Goal: Information Seeking & Learning: Learn about a topic

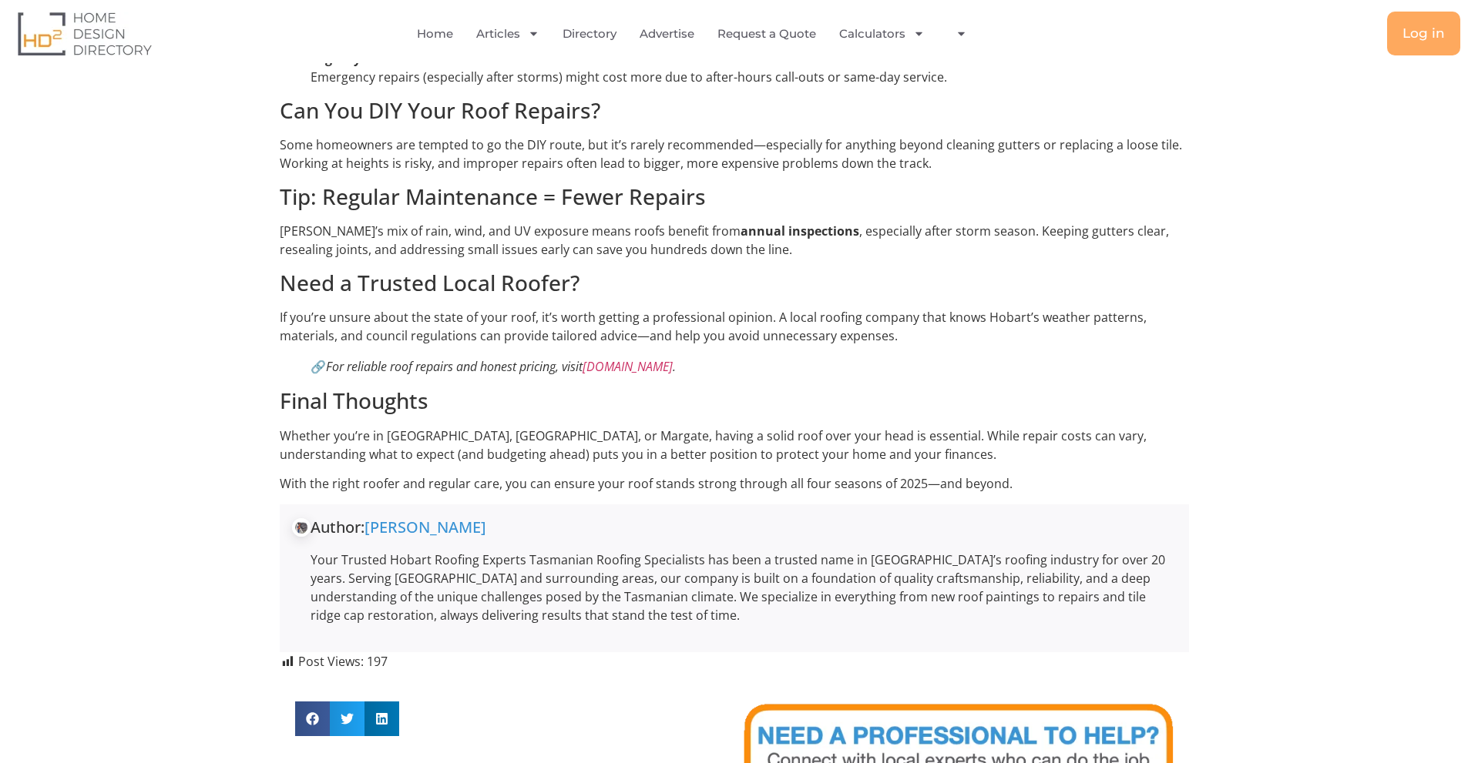
scroll to position [1464, 0]
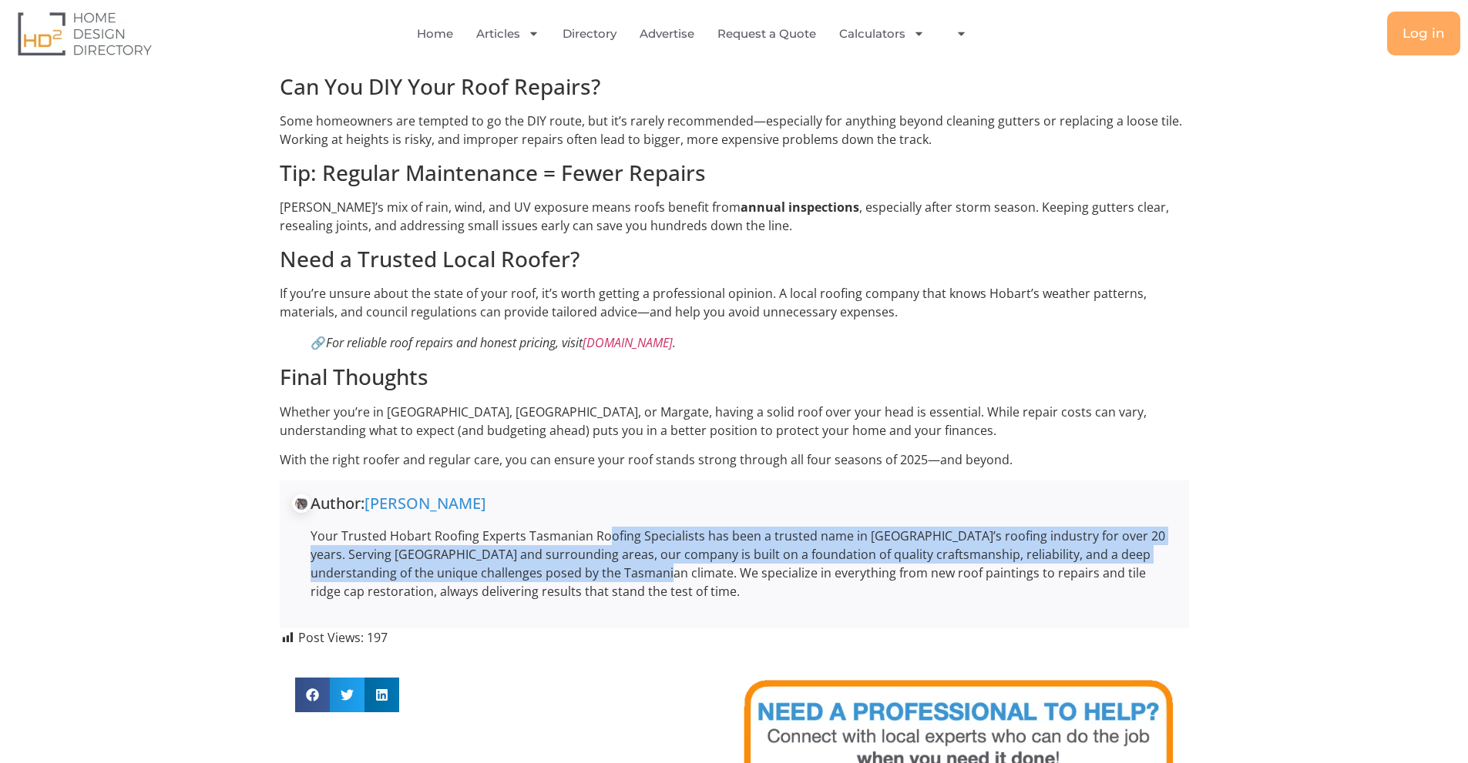
drag, startPoint x: 609, startPoint y: 451, endPoint x: 619, endPoint y: 488, distance: 38.3
click at [619, 527] on p "Your Trusted Hobart Roofing Experts Tasmanian Roofing Specialists has been a tr…" at bounding box center [743, 564] width 866 height 74
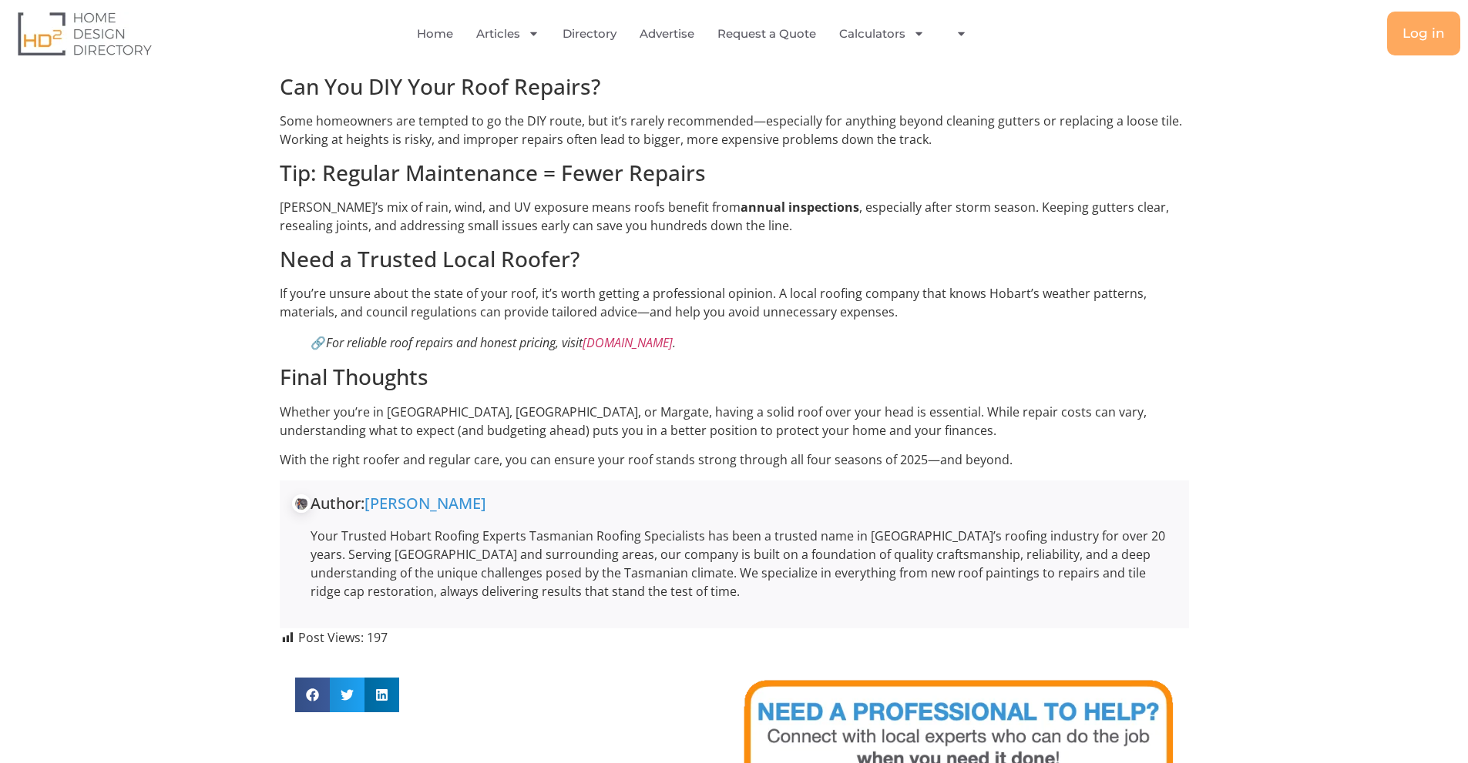
click at [667, 527] on p "Your Trusted Hobart Roofing Experts Tasmanian Roofing Specialists has been a tr…" at bounding box center [743, 564] width 866 height 74
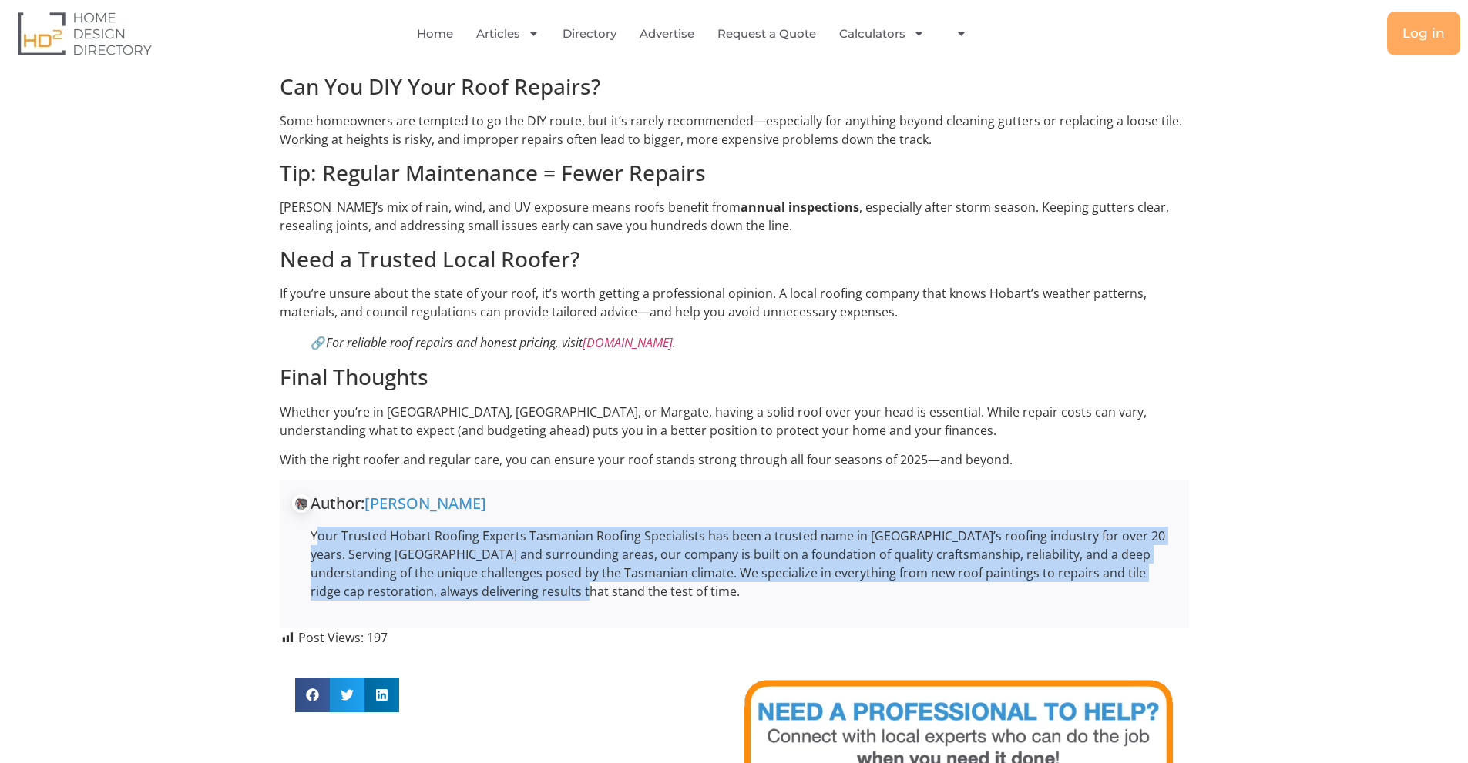
drag, startPoint x: 318, startPoint y: 455, endPoint x: 529, endPoint y: 505, distance: 217.1
click at [529, 527] on p "Your Trusted Hobart Roofing Experts Tasmanian Roofing Specialists has been a tr…" at bounding box center [743, 564] width 866 height 74
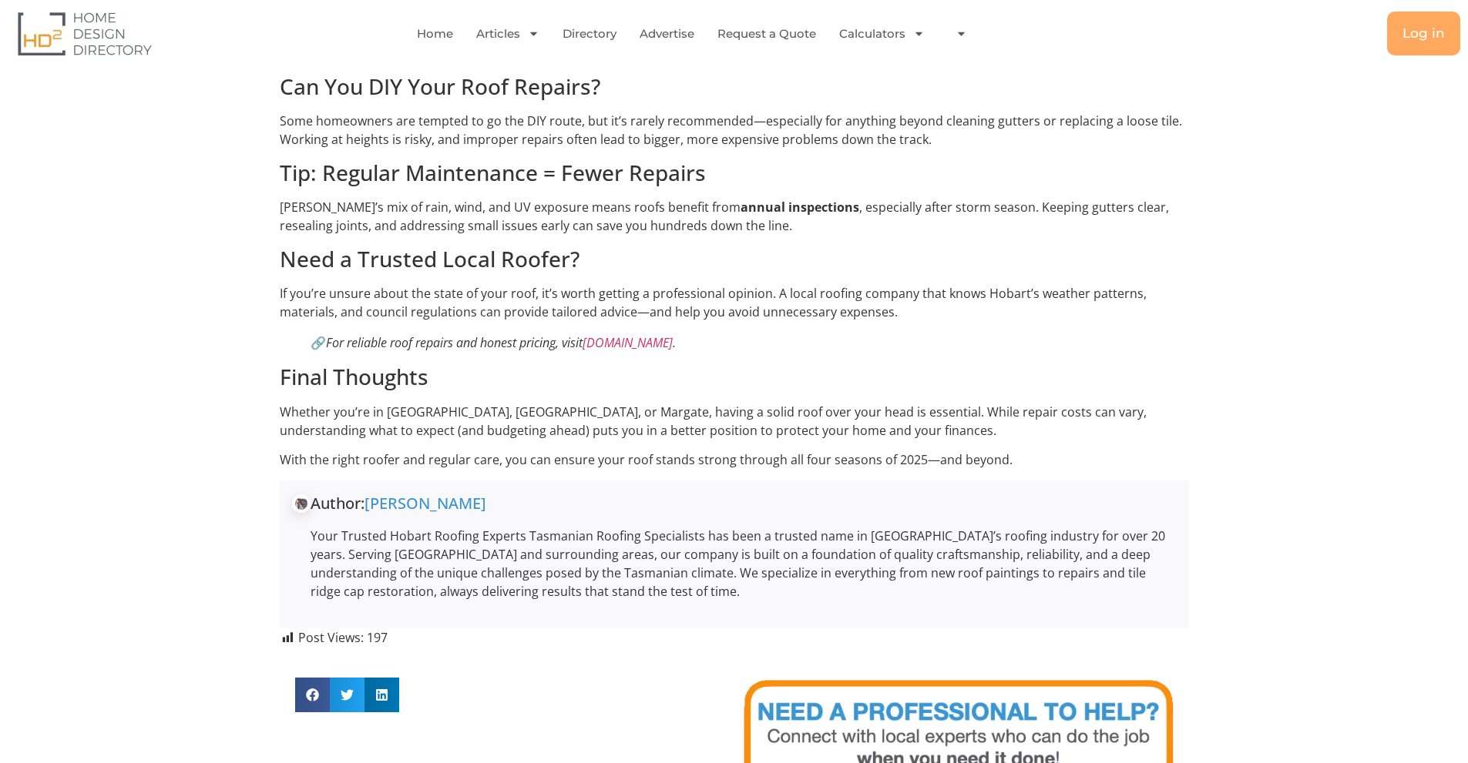
click at [565, 527] on p "Your Trusted Hobart Roofing Experts Tasmanian Roofing Specialists has been a tr…" at bounding box center [743, 564] width 866 height 74
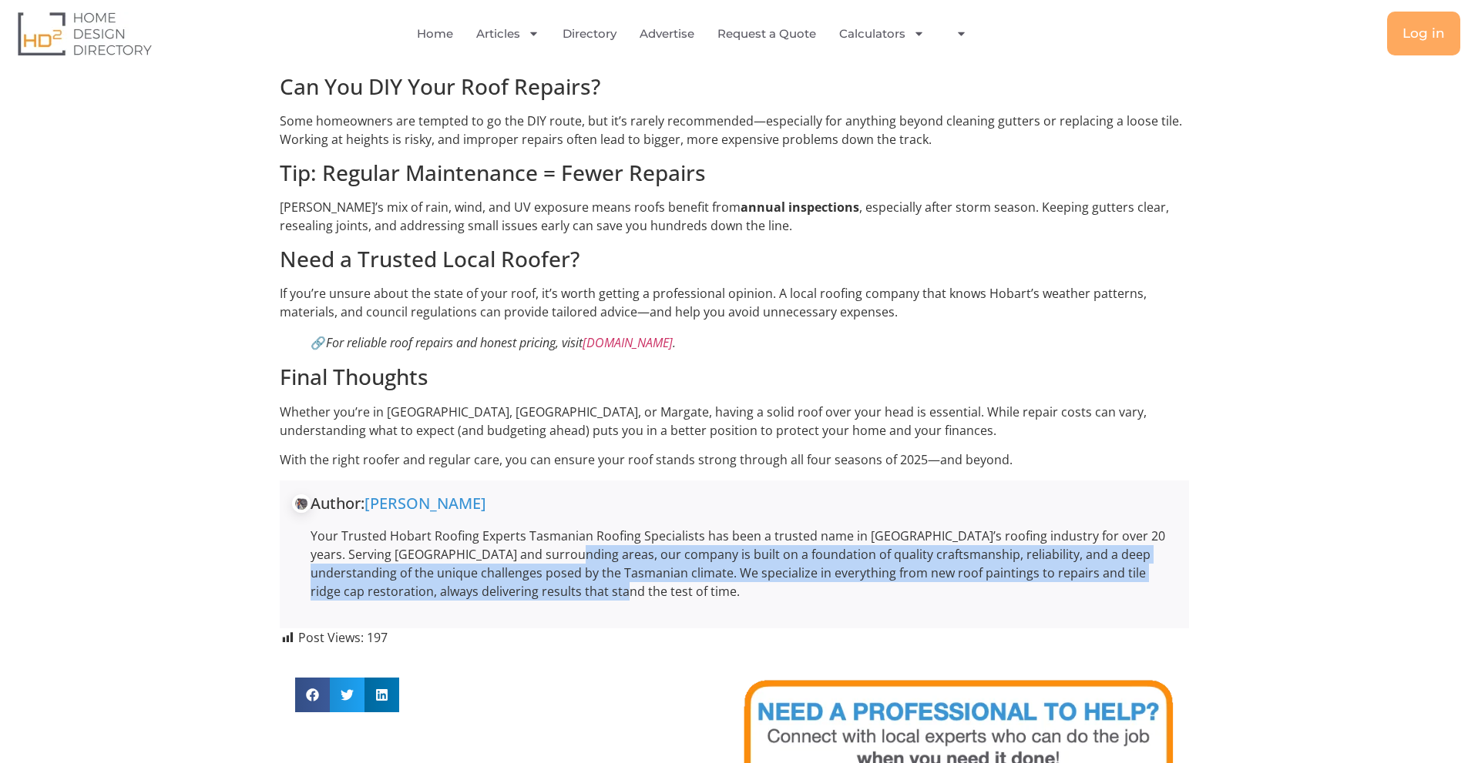
drag, startPoint x: 582, startPoint y: 508, endPoint x: 538, endPoint y: 473, distance: 57.0
click at [538, 527] on p "Your Trusted Hobart Roofing Experts Tasmanian Roofing Specialists has been a tr…" at bounding box center [743, 564] width 866 height 74
click at [588, 527] on p "Your Trusted Hobart Roofing Experts Tasmanian Roofing Specialists has been a tr…" at bounding box center [743, 564] width 866 height 74
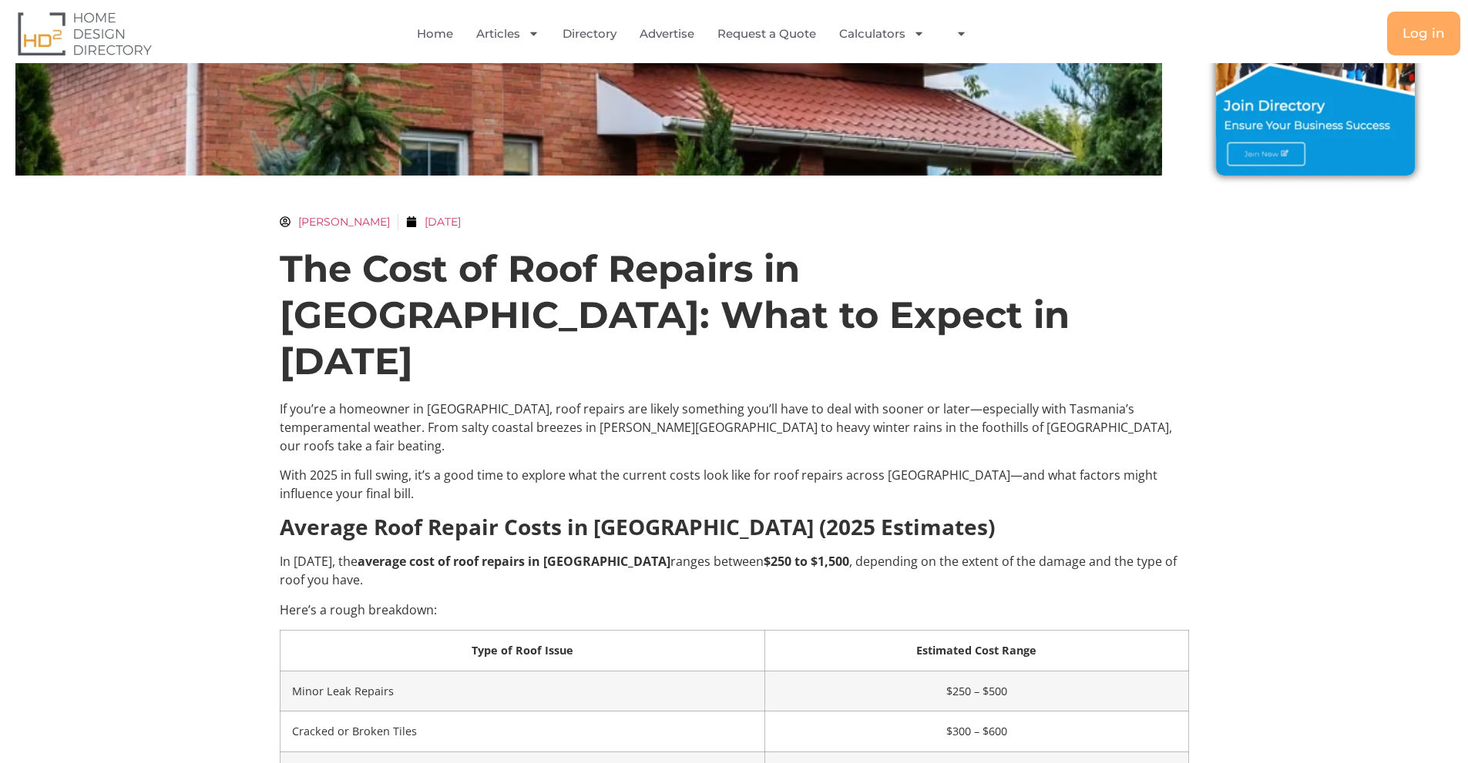
scroll to position [0, 0]
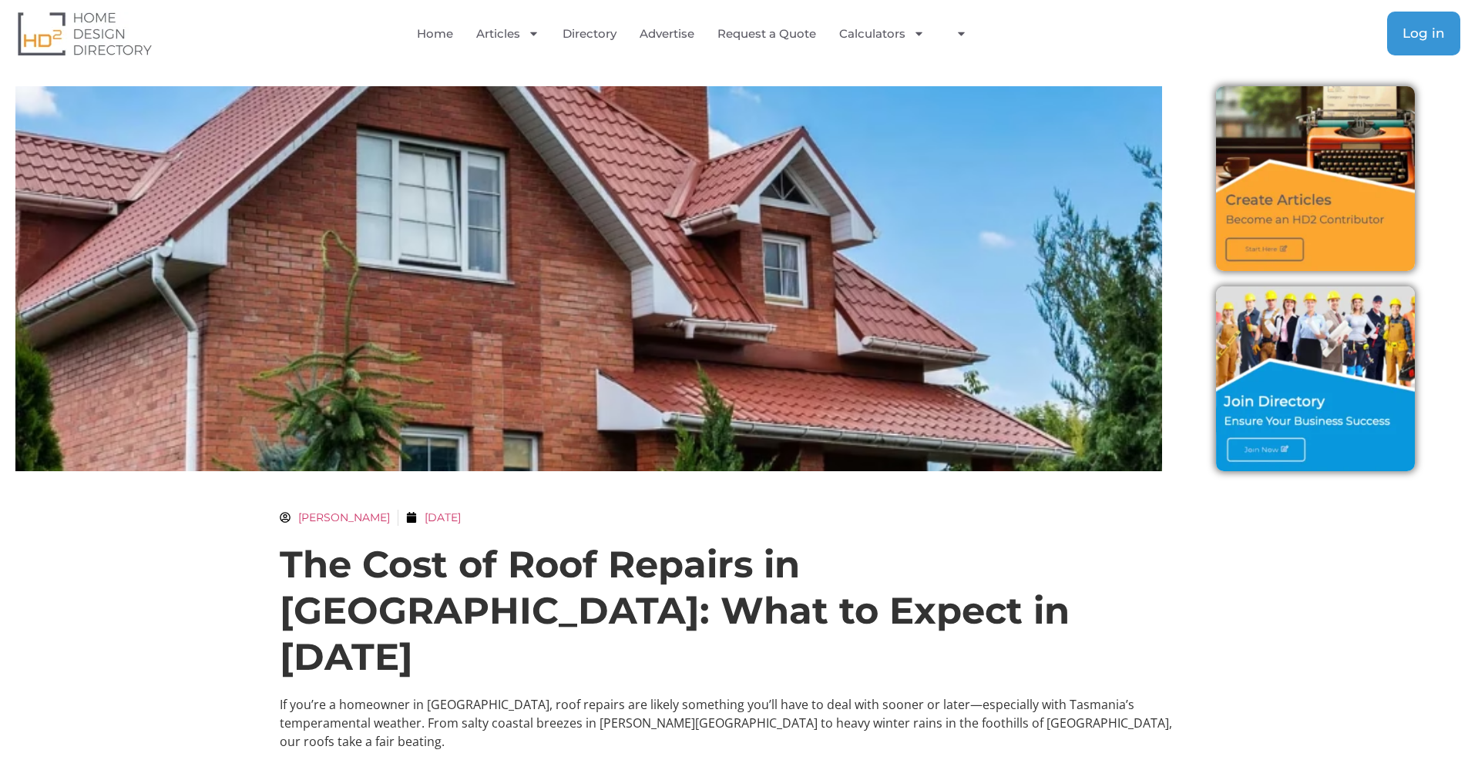
click at [1171, 29] on span "Log in" at bounding box center [1423, 33] width 42 height 13
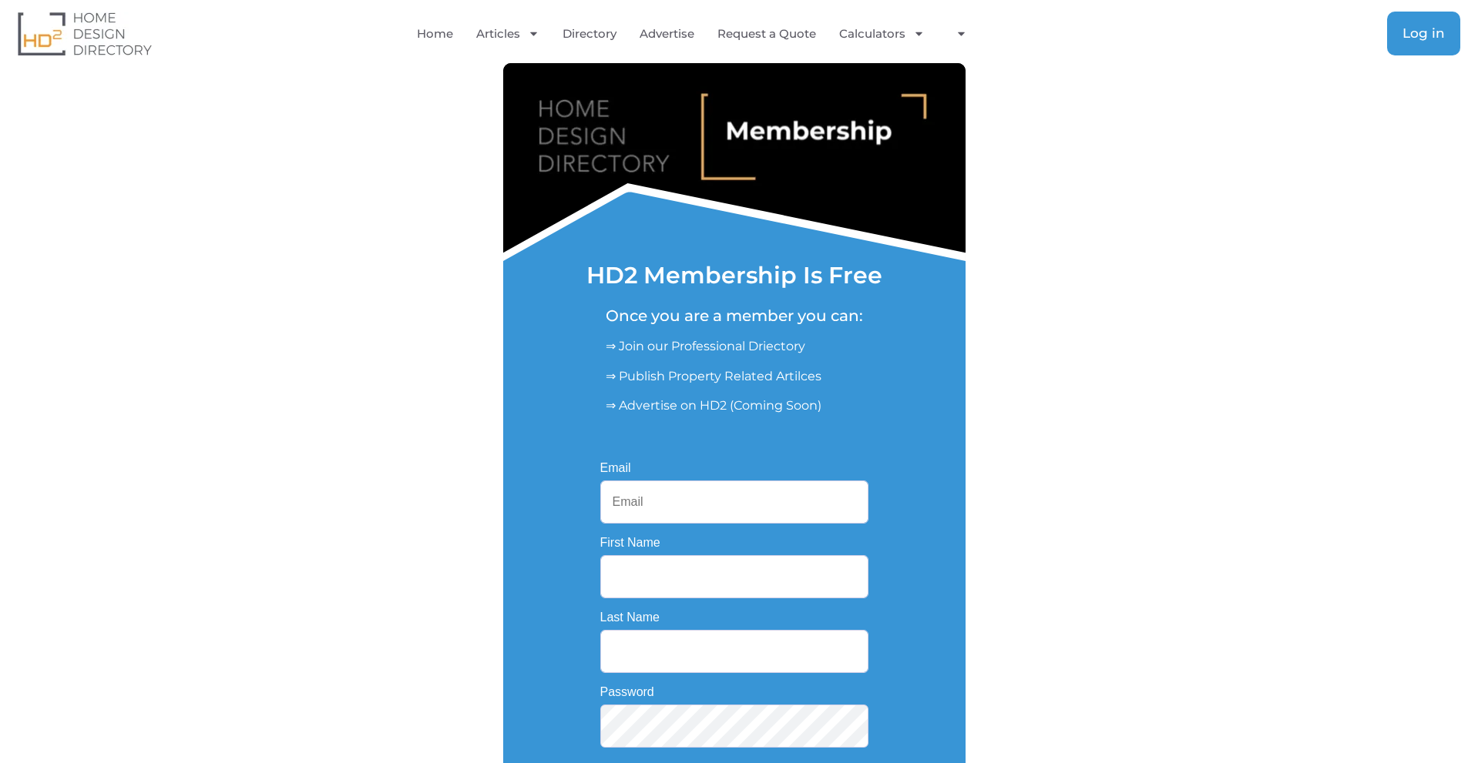
click at [1421, 42] on link "Log in" at bounding box center [1423, 34] width 73 height 44
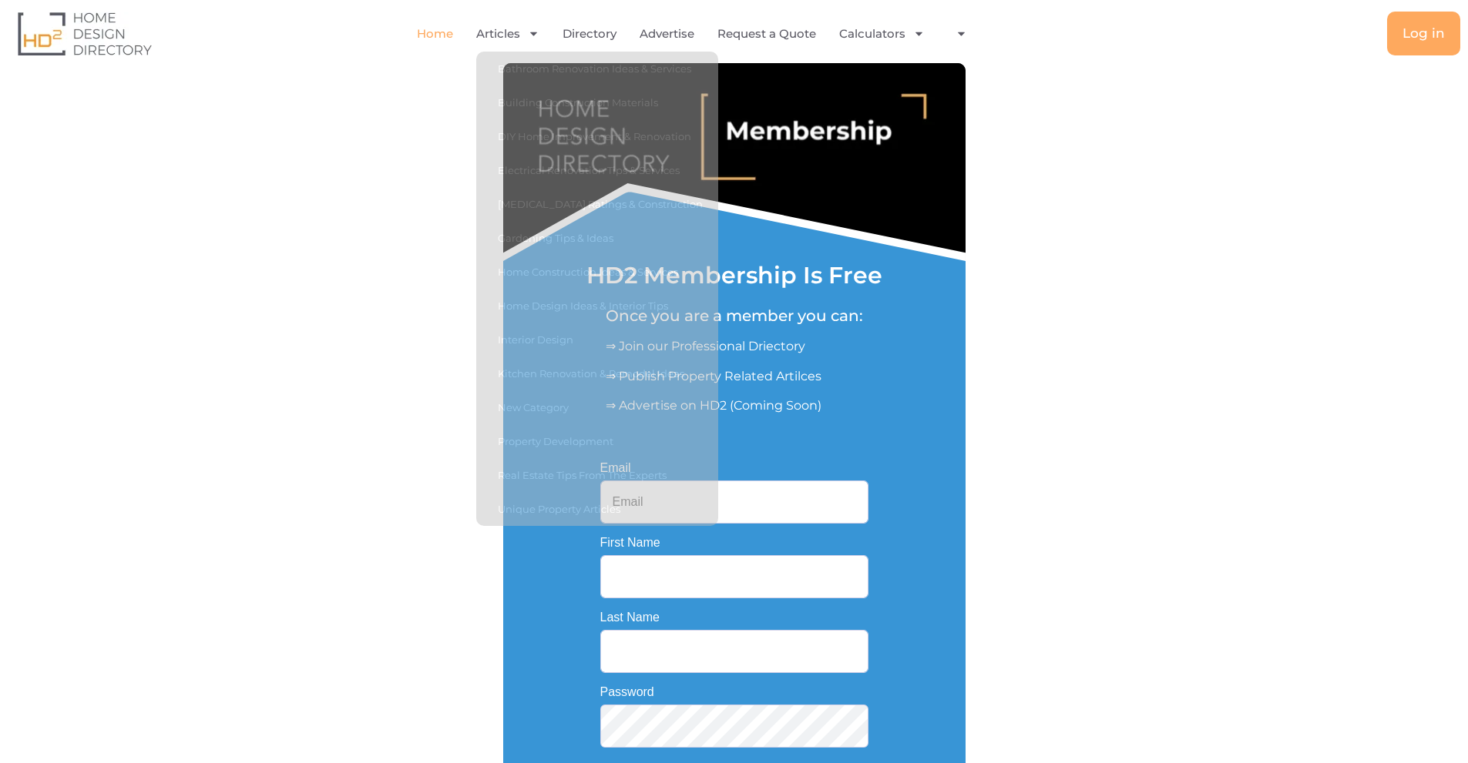
click at [441, 36] on link "Home" at bounding box center [435, 33] width 36 height 35
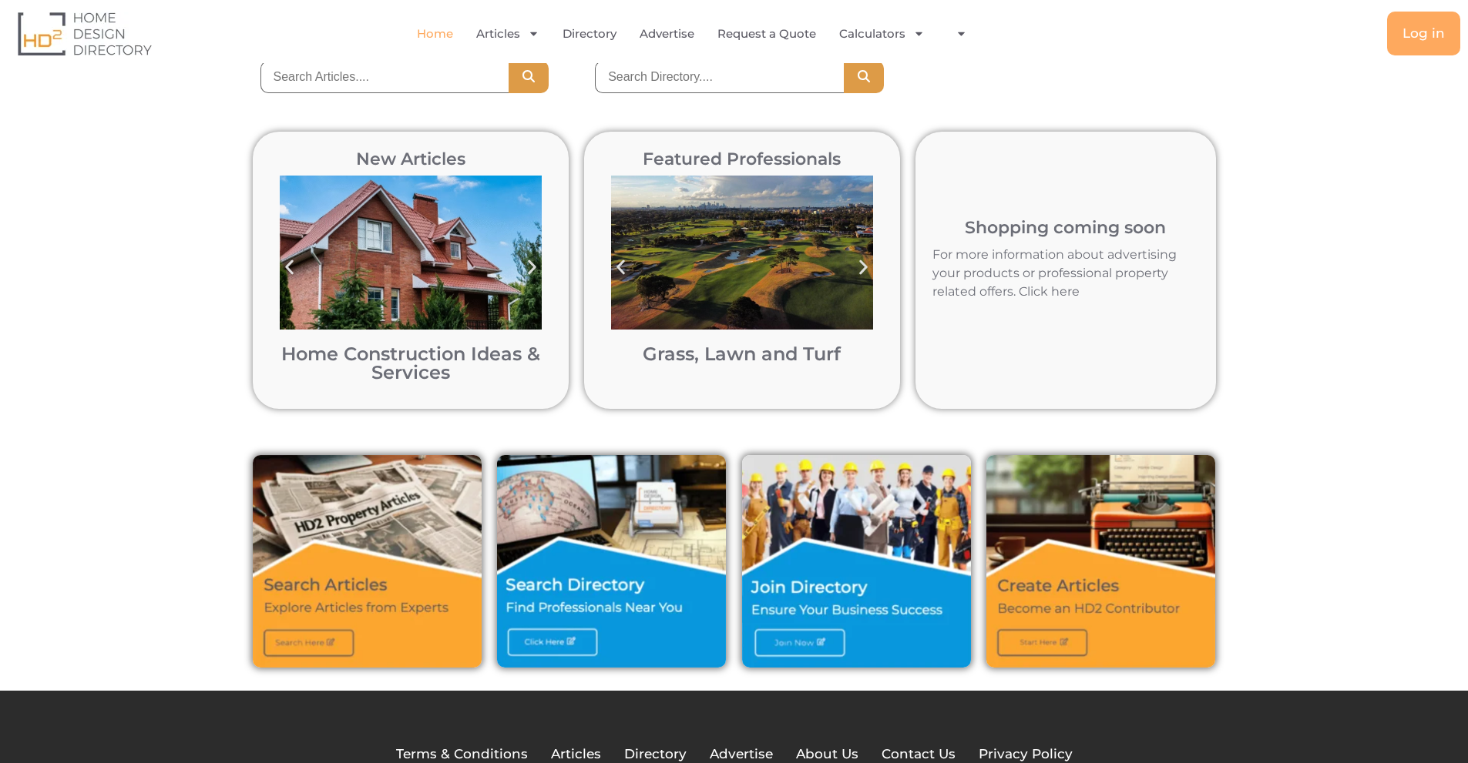
scroll to position [280, 0]
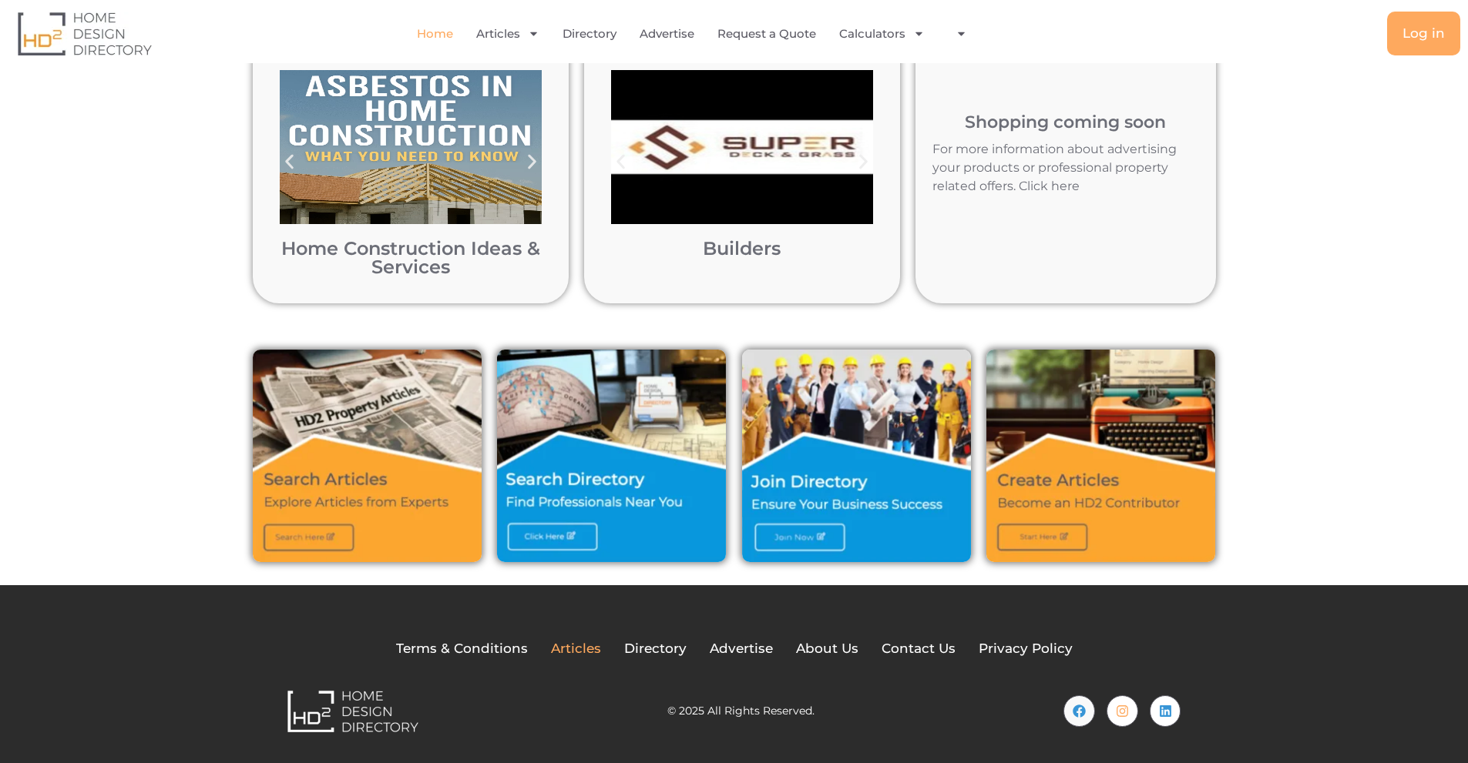
click at [567, 644] on span "Articles" at bounding box center [576, 649] width 50 height 20
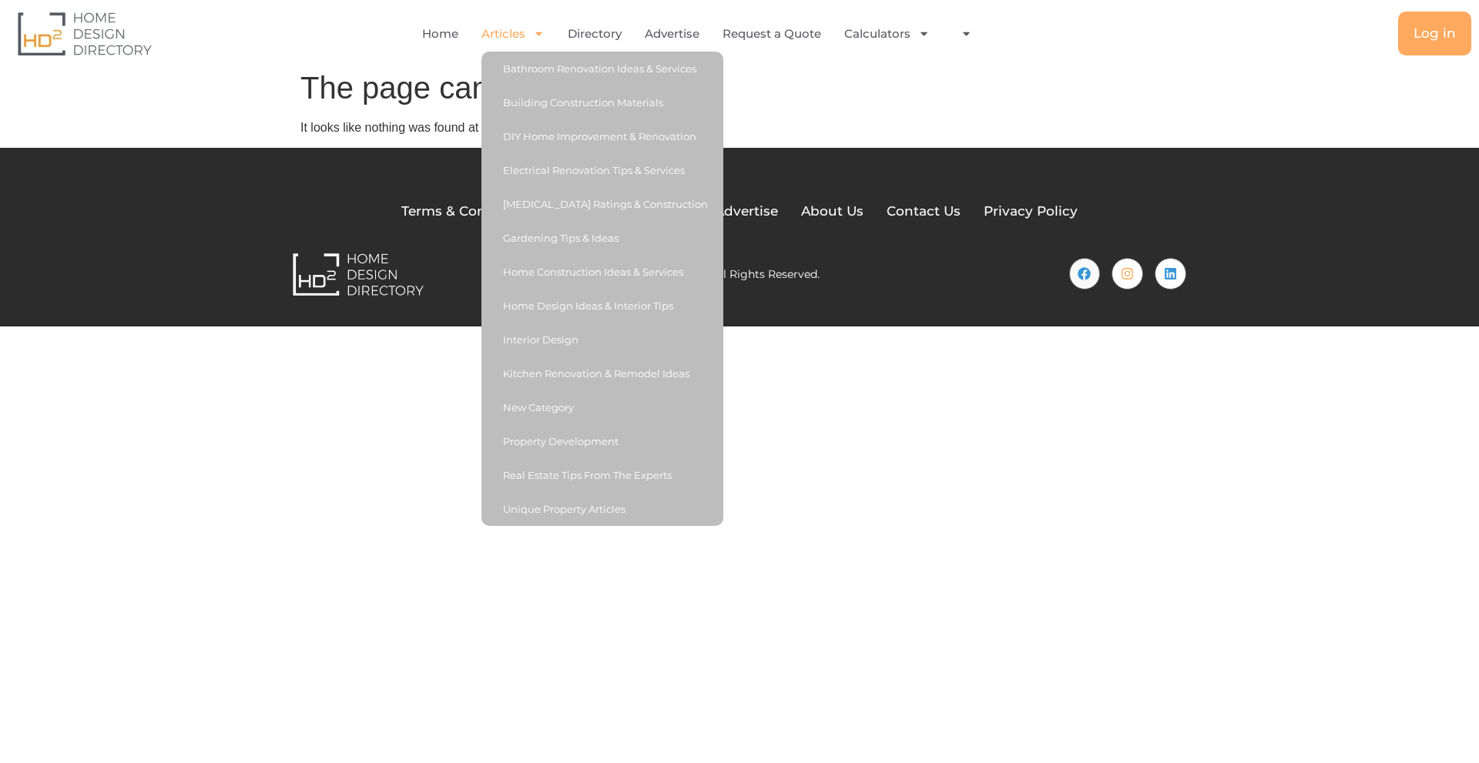
click at [502, 36] on link "Articles" at bounding box center [513, 33] width 63 height 35
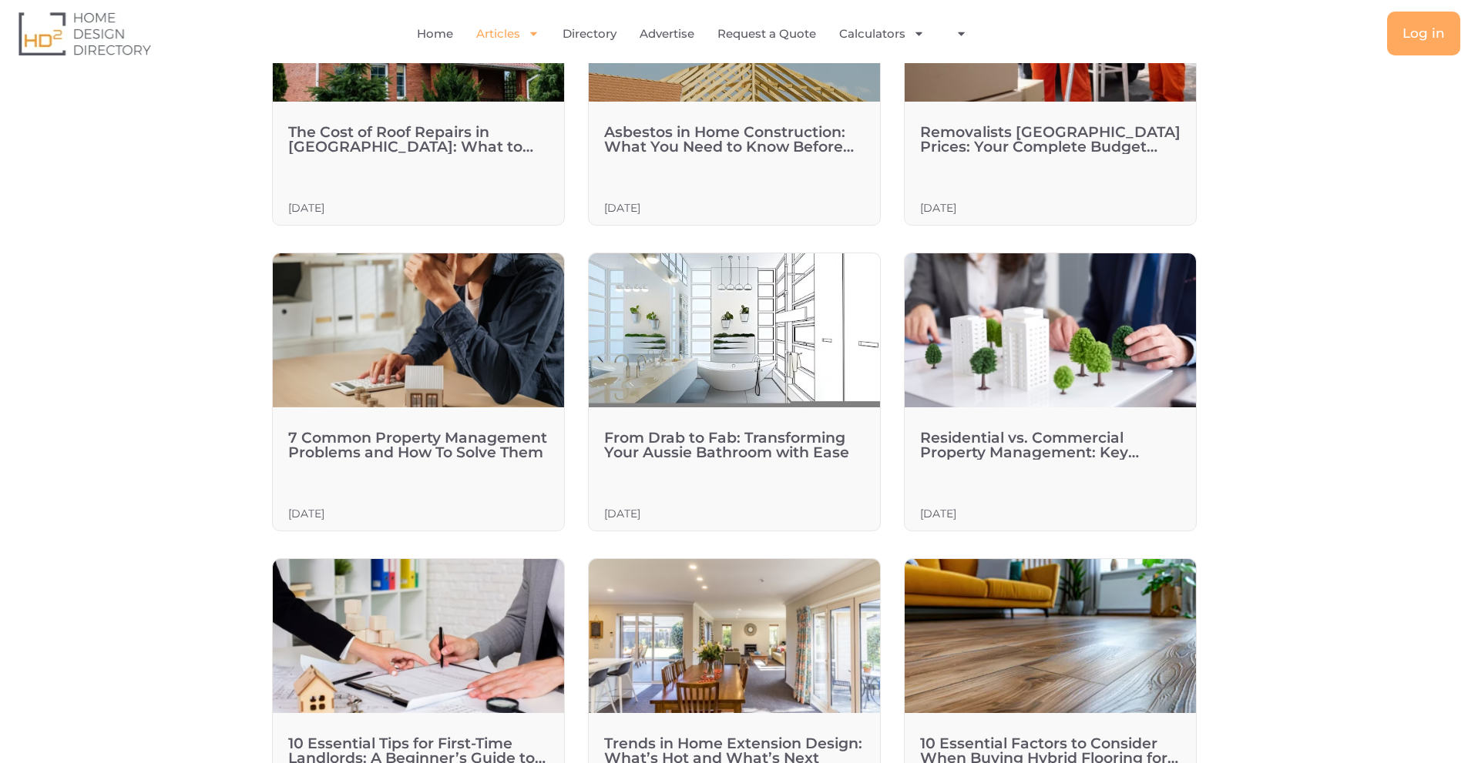
scroll to position [509, 0]
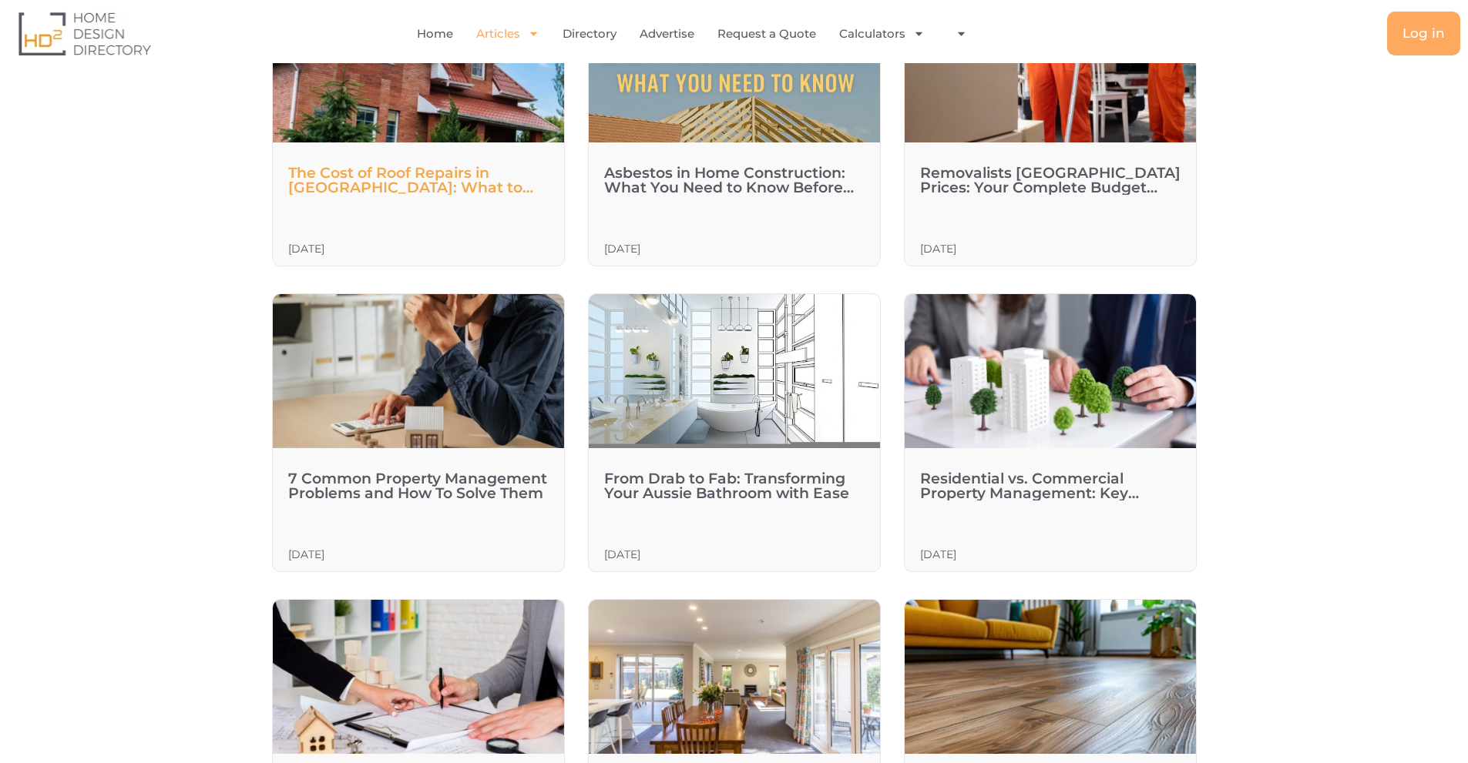
click at [431, 192] on link "The Cost of Roof Repairs in Hobart: What to Expect in 2025" at bounding box center [410, 187] width 245 height 47
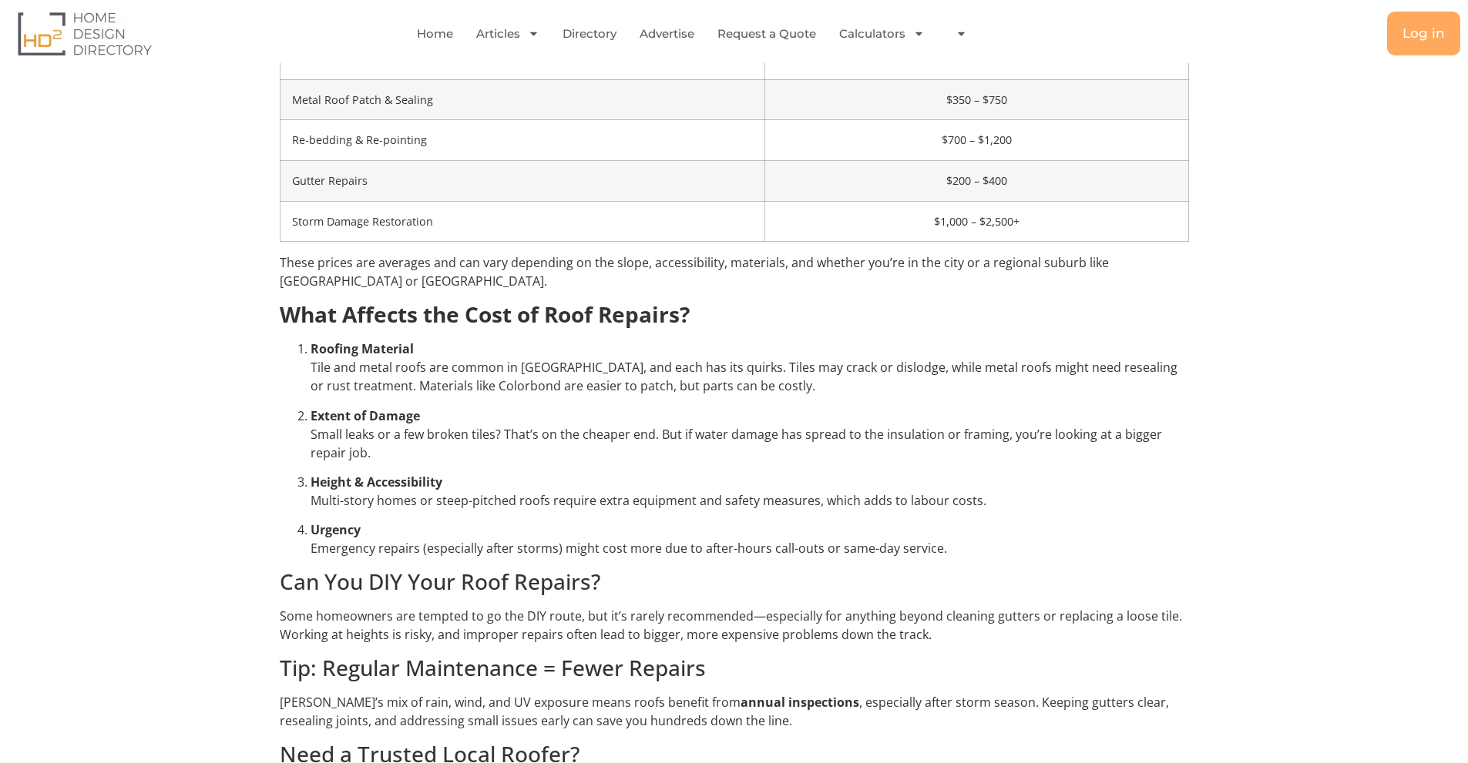
scroll to position [1233, 0]
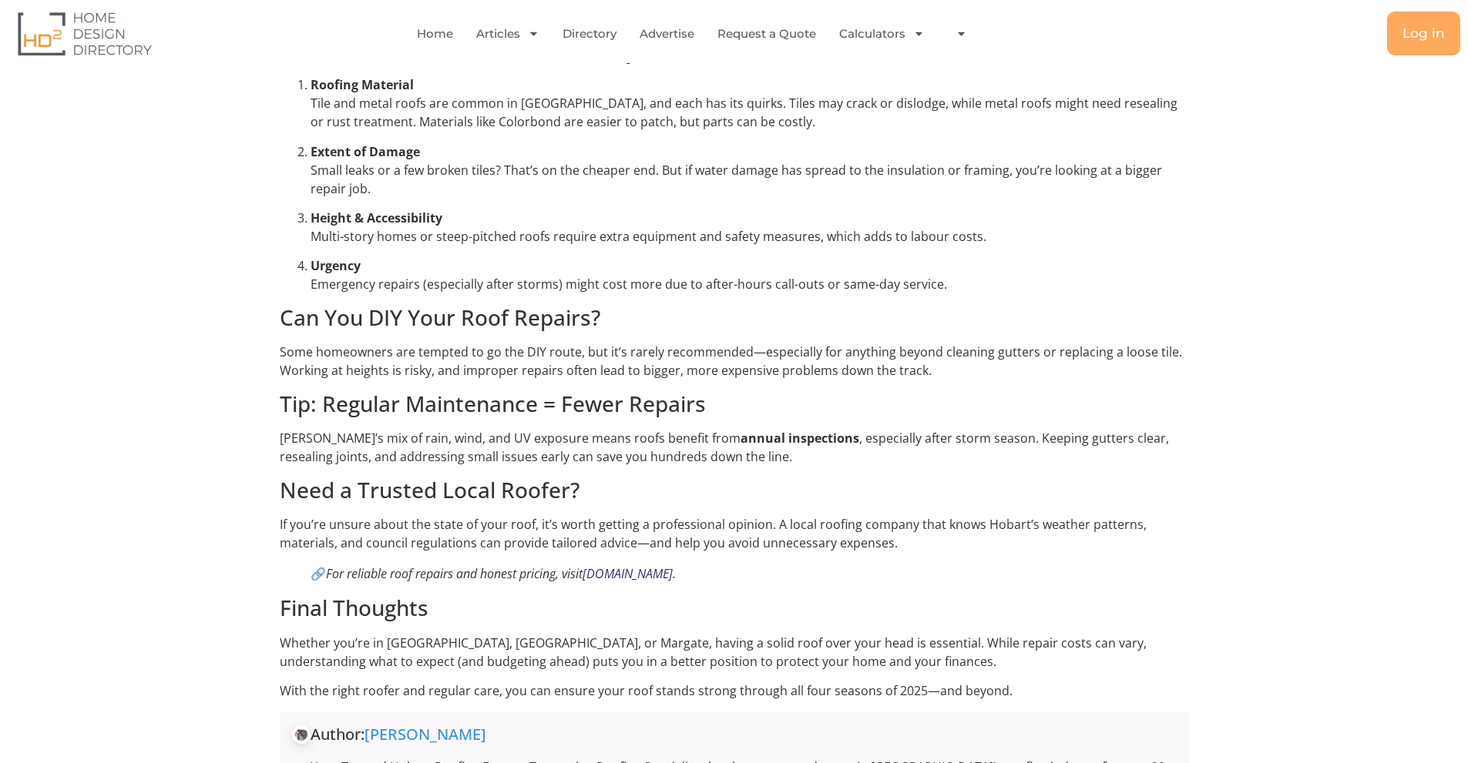
click at [663, 565] on link "[DOMAIN_NAME]" at bounding box center [627, 573] width 90 height 17
